Goal: Task Accomplishment & Management: Complete application form

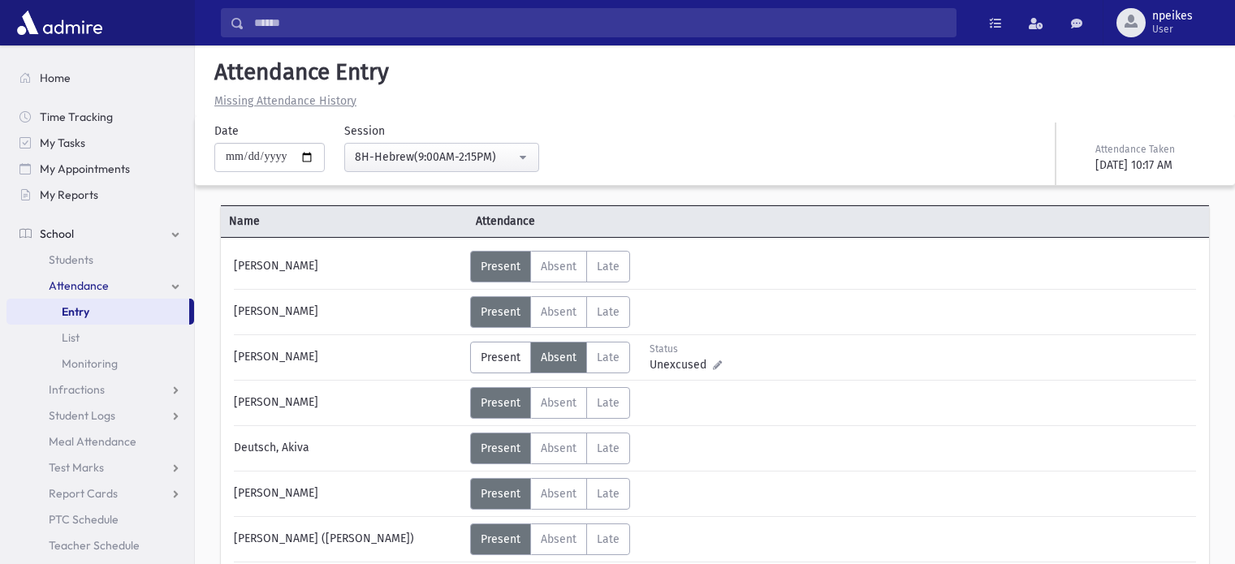
scroll to position [65, 0]
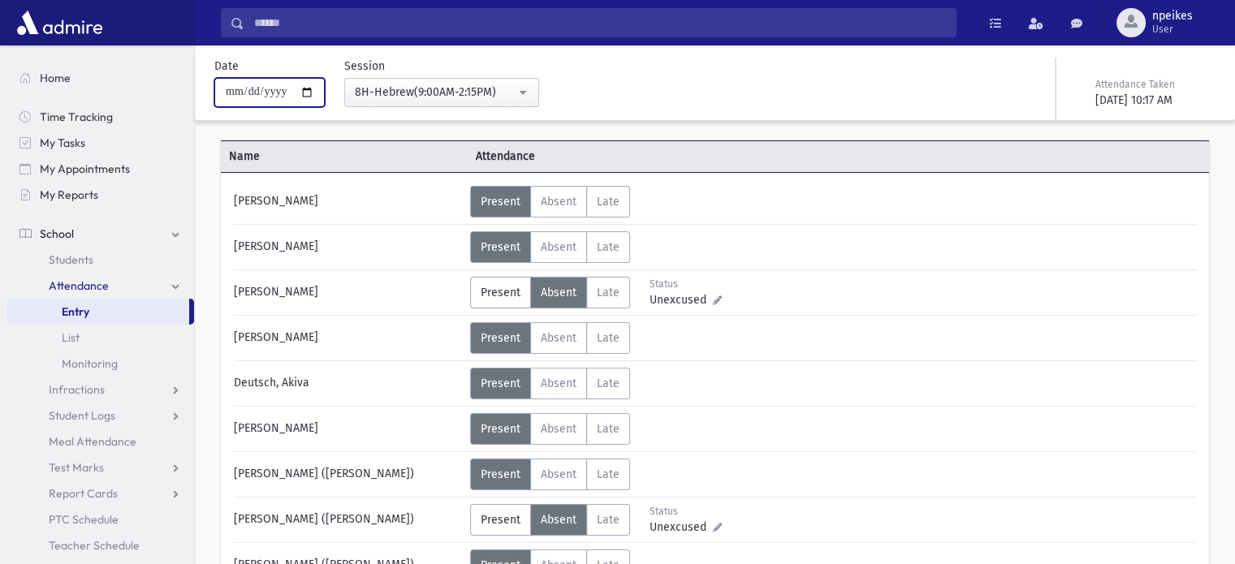
click at [316, 92] on input "**********" at bounding box center [269, 92] width 110 height 29
type input "**********"
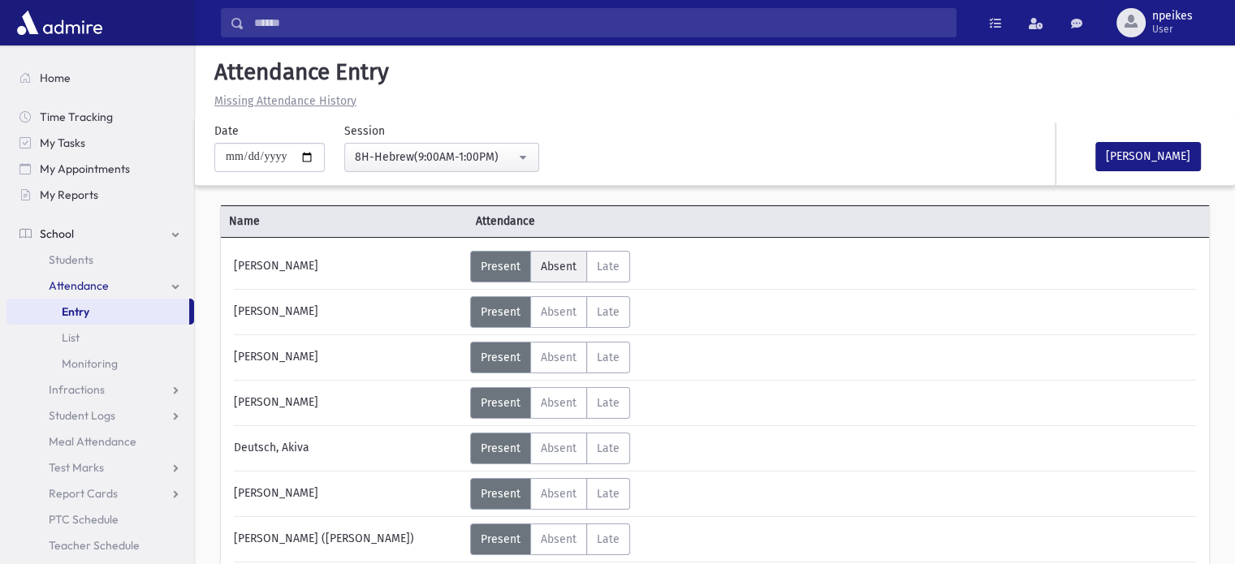
click at [558, 264] on span "Absent" at bounding box center [559, 267] width 36 height 14
click at [555, 349] on label "Absent Absent" at bounding box center [558, 358] width 57 height 32
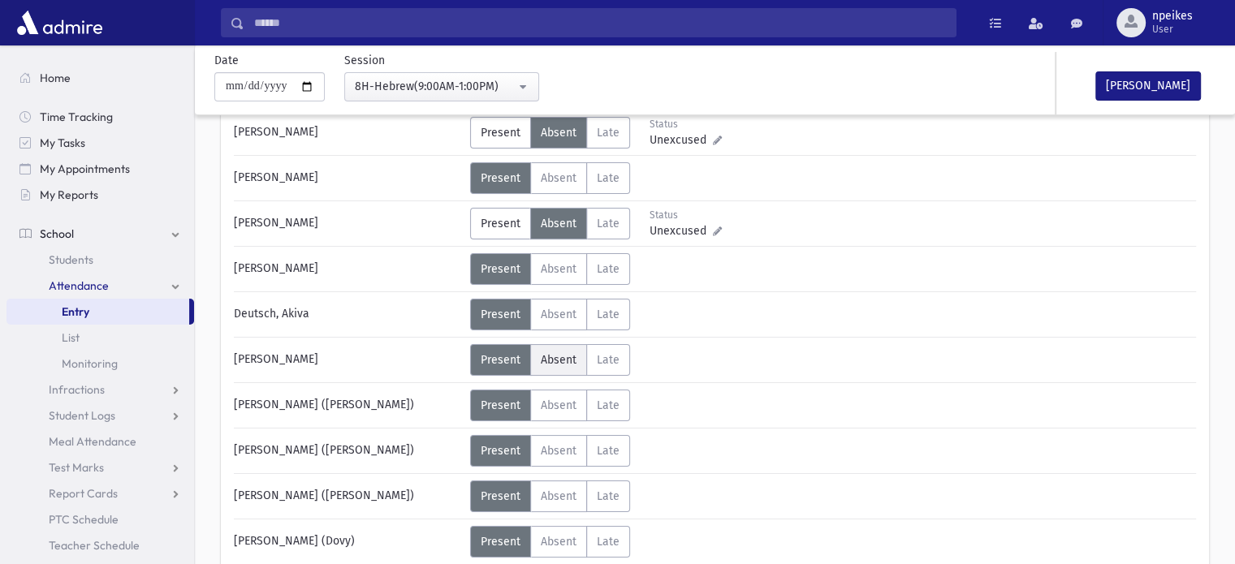
scroll to position [162, 0]
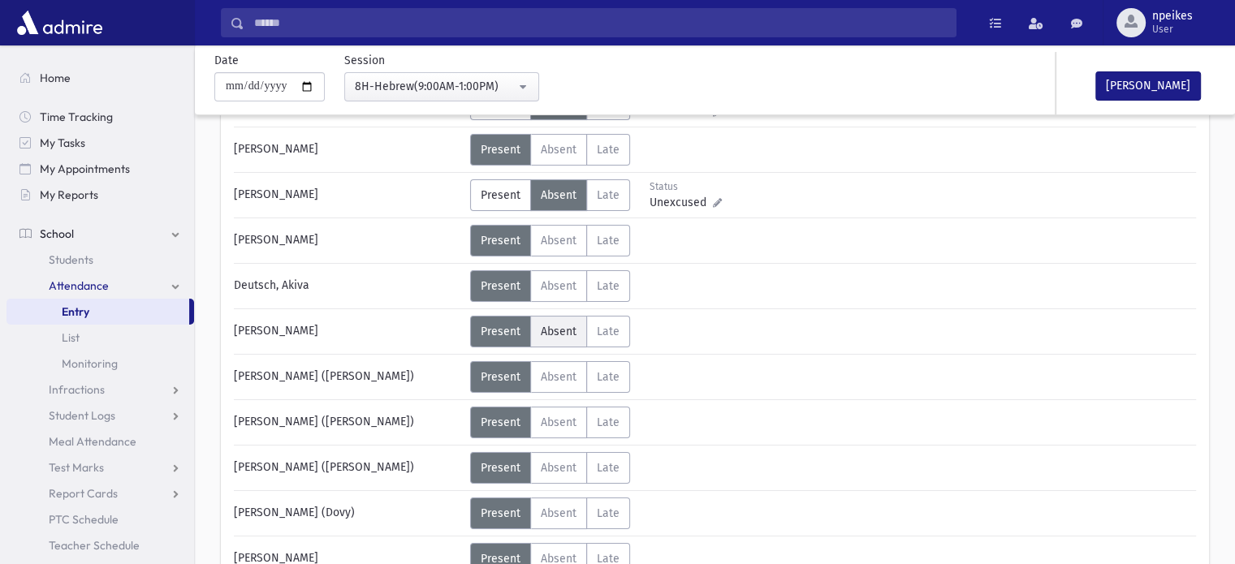
click at [548, 418] on span "Absent" at bounding box center [559, 423] width 36 height 14
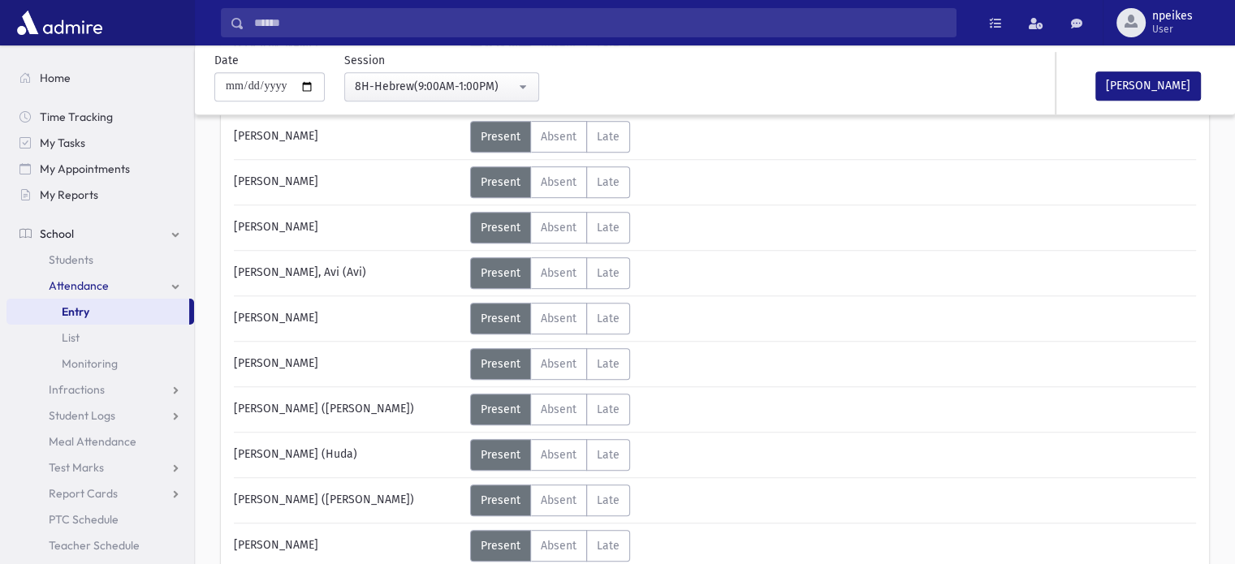
scroll to position [893, 0]
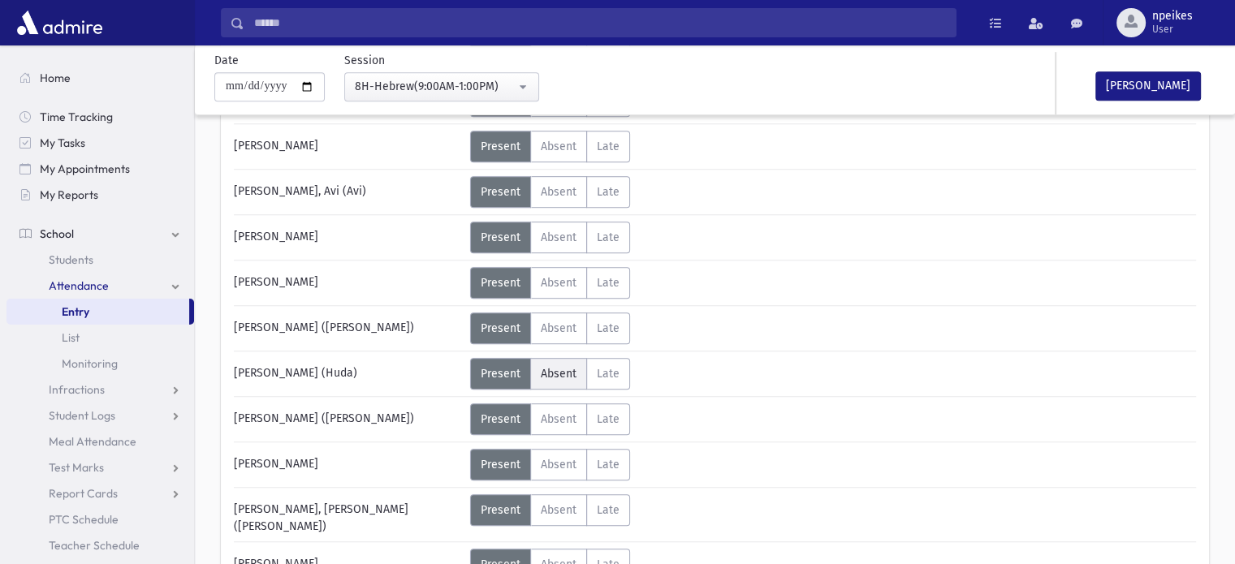
click at [562, 369] on span "Absent" at bounding box center [559, 374] width 36 height 14
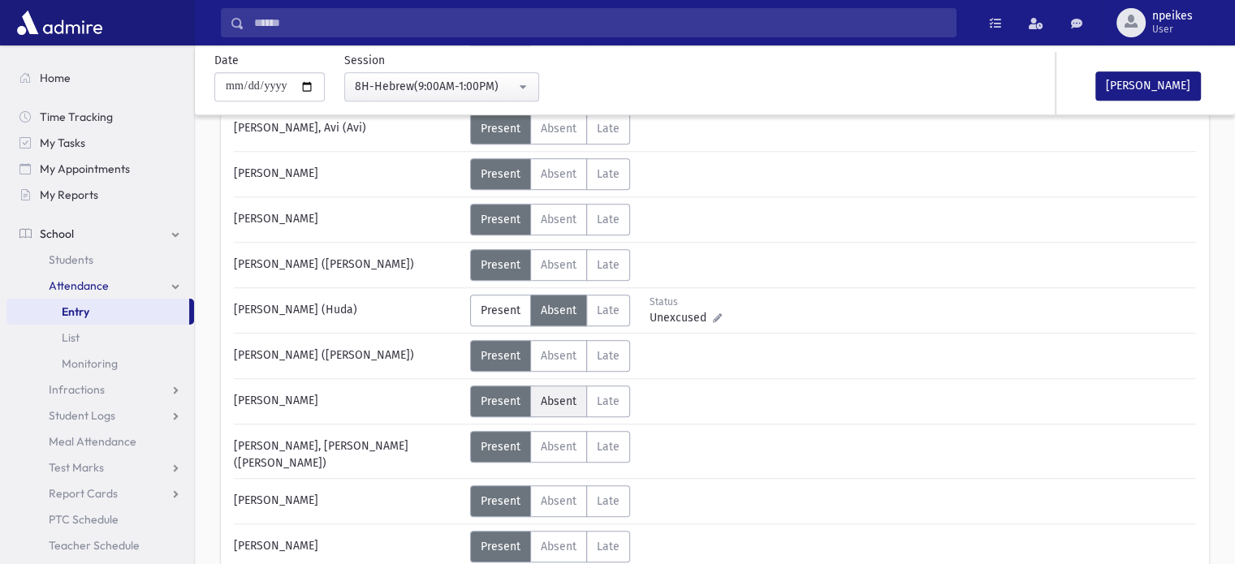
scroll to position [974, 0]
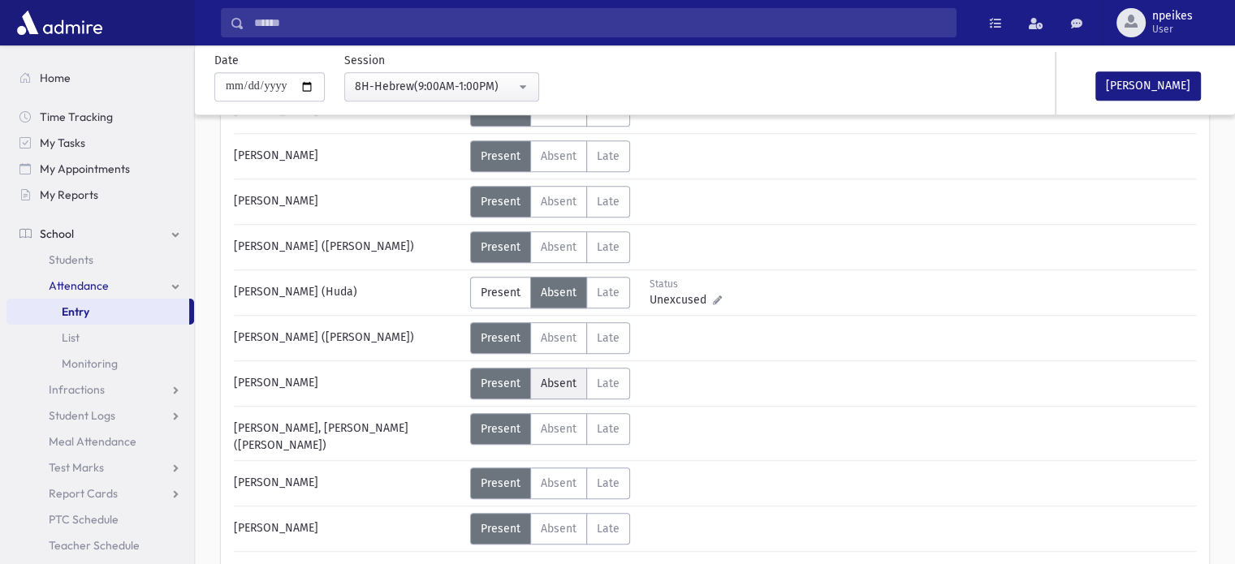
click at [556, 468] on label "Absent Absent" at bounding box center [558, 484] width 57 height 32
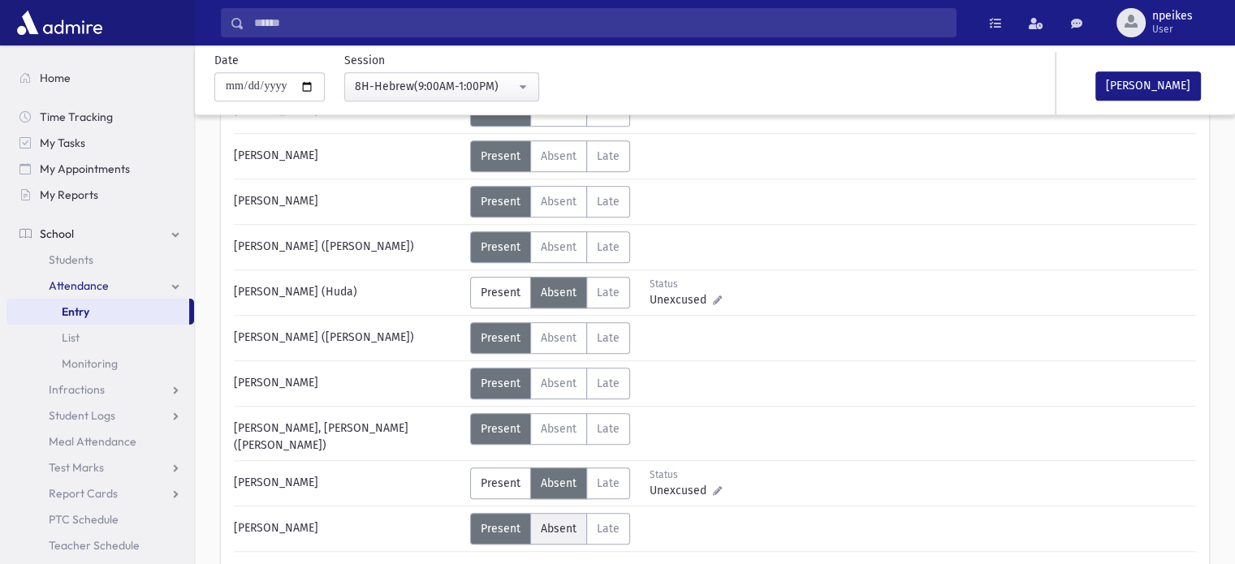
click at [555, 522] on span "Absent" at bounding box center [559, 529] width 36 height 14
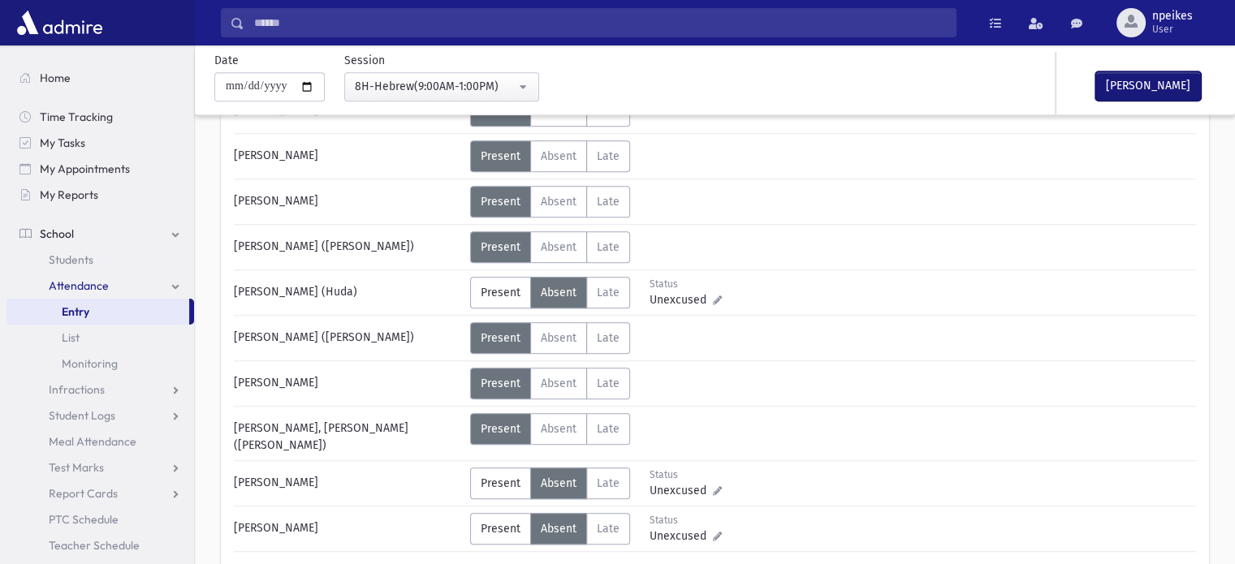
click at [1140, 86] on button "[PERSON_NAME]" at bounding box center [1148, 85] width 106 height 29
